Goal: Navigation & Orientation: Find specific page/section

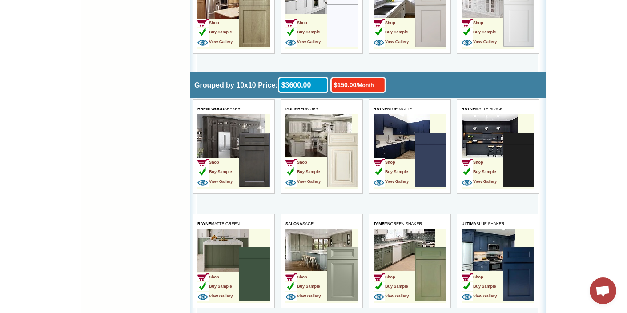
scroll to position [850, 0]
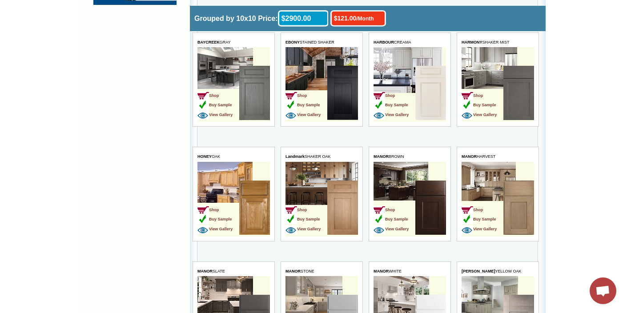
click at [421, 201] on img at bounding box center [430, 207] width 31 height 54
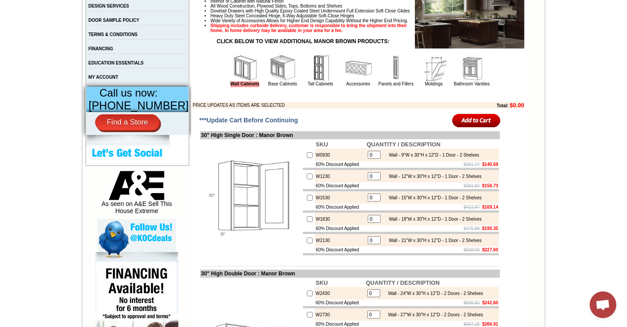
scroll to position [307, 0]
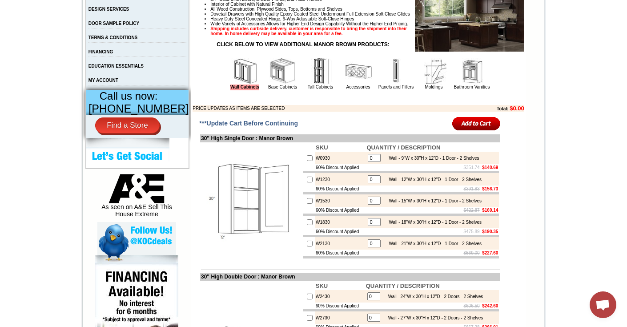
click at [428, 84] on img at bounding box center [433, 71] width 27 height 27
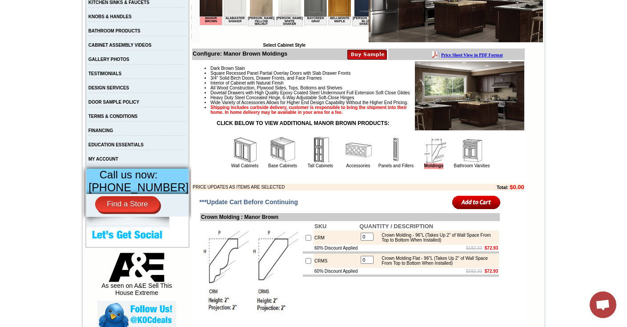
scroll to position [221, 0]
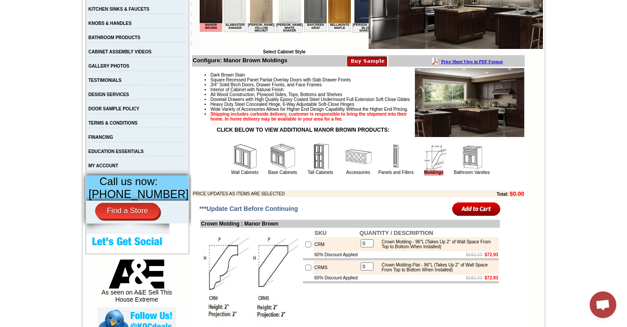
click at [388, 163] on img at bounding box center [396, 156] width 27 height 27
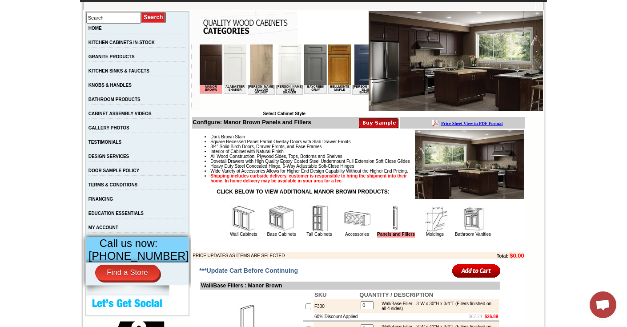
scroll to position [164, 0]
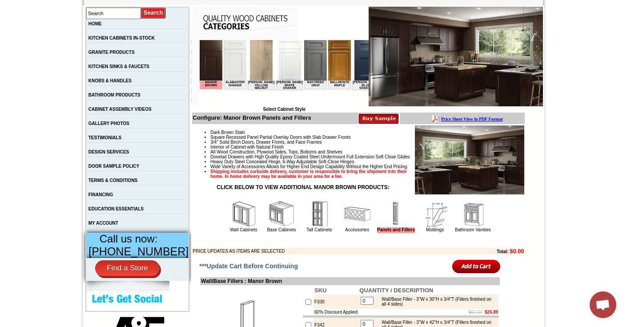
click at [230, 227] on img at bounding box center [243, 213] width 27 height 27
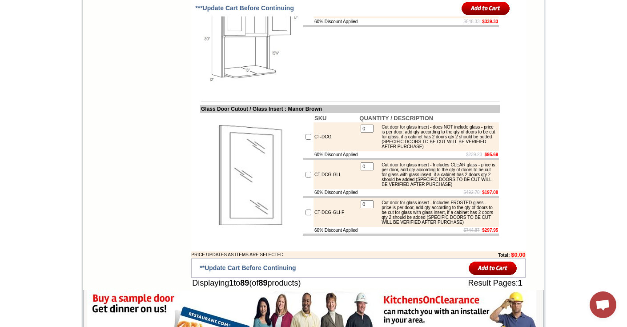
scroll to position [3292, 0]
